Goal: Information Seeking & Learning: Learn about a topic

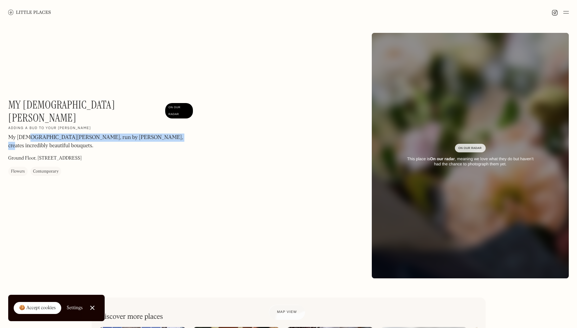
drag, startPoint x: 29, startPoint y: 124, endPoint x: 150, endPoint y: 123, distance: 120.8
click at [150, 133] on p "My [DEMOGRAPHIC_DATA][PERSON_NAME], run by [PERSON_NAME], creates incredibly be…" at bounding box center [100, 141] width 185 height 16
click at [476, 147] on div "On Our Radar" at bounding box center [471, 148] width 24 height 7
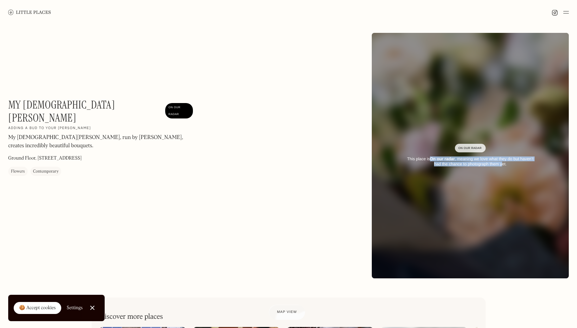
drag, startPoint x: 511, startPoint y: 165, endPoint x: 503, endPoint y: 163, distance: 8.6
click at [503, 163] on div "This place is On our radar , meaning we love what they do but haven’t had the c…" at bounding box center [470, 161] width 134 height 10
drag, startPoint x: 502, startPoint y: 163, endPoint x: 445, endPoint y: 144, distance: 60.7
click at [502, 163] on div "This place is On our radar , meaning we love what they do but haven’t had the c…" at bounding box center [470, 161] width 134 height 10
click at [34, 304] on link "🍪 Accept cookies" at bounding box center [38, 308] width 48 height 12
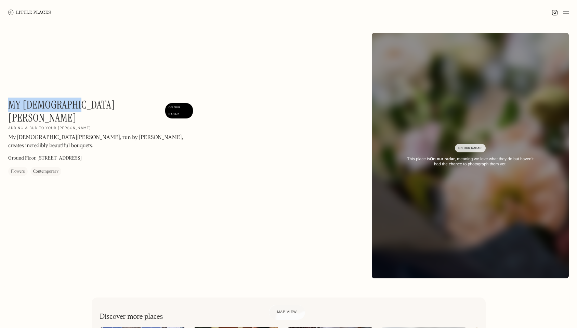
drag, startPoint x: 60, startPoint y: 103, endPoint x: 22, endPoint y: 101, distance: 38.7
click at [10, 101] on h1 "My [DEMOGRAPHIC_DATA][PERSON_NAME]" at bounding box center [85, 111] width 154 height 26
copy h1 "My [DEMOGRAPHIC_DATA][PERSON_NAME]"
